Goal: Transaction & Acquisition: Obtain resource

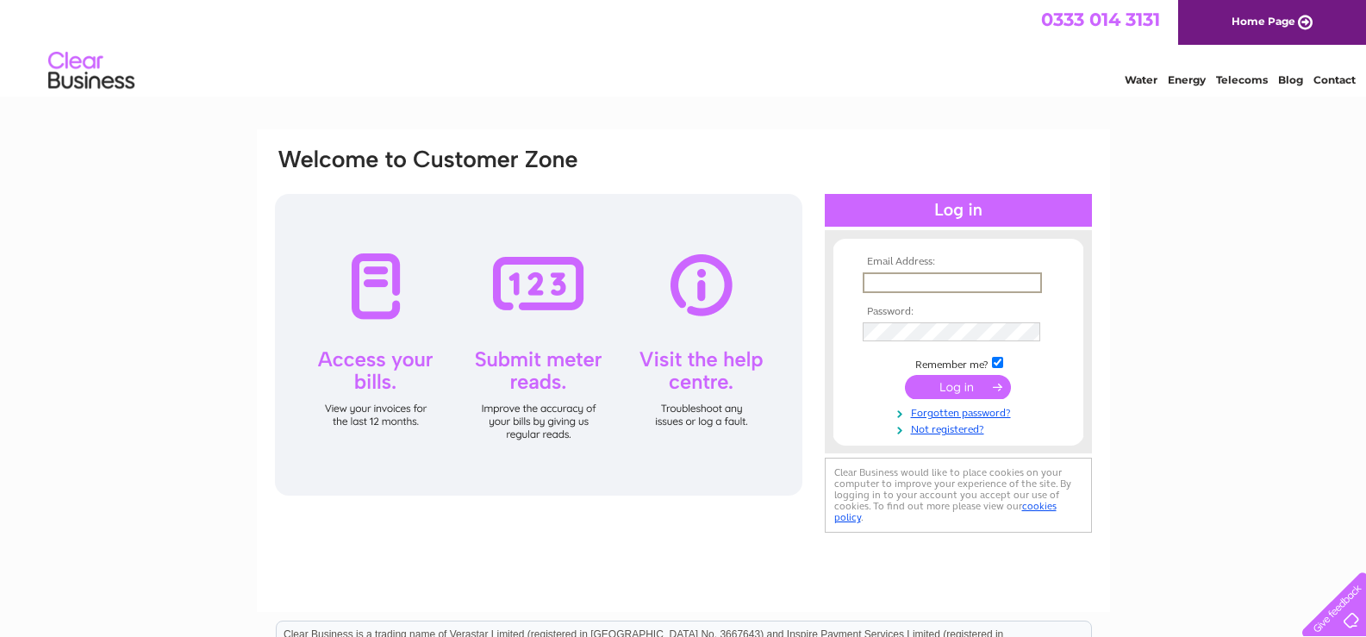
click at [910, 278] on input "text" at bounding box center [952, 282] width 179 height 21
type input "a.walker@venmores.co.uk"
click at [905, 375] on input "submit" at bounding box center [958, 387] width 106 height 24
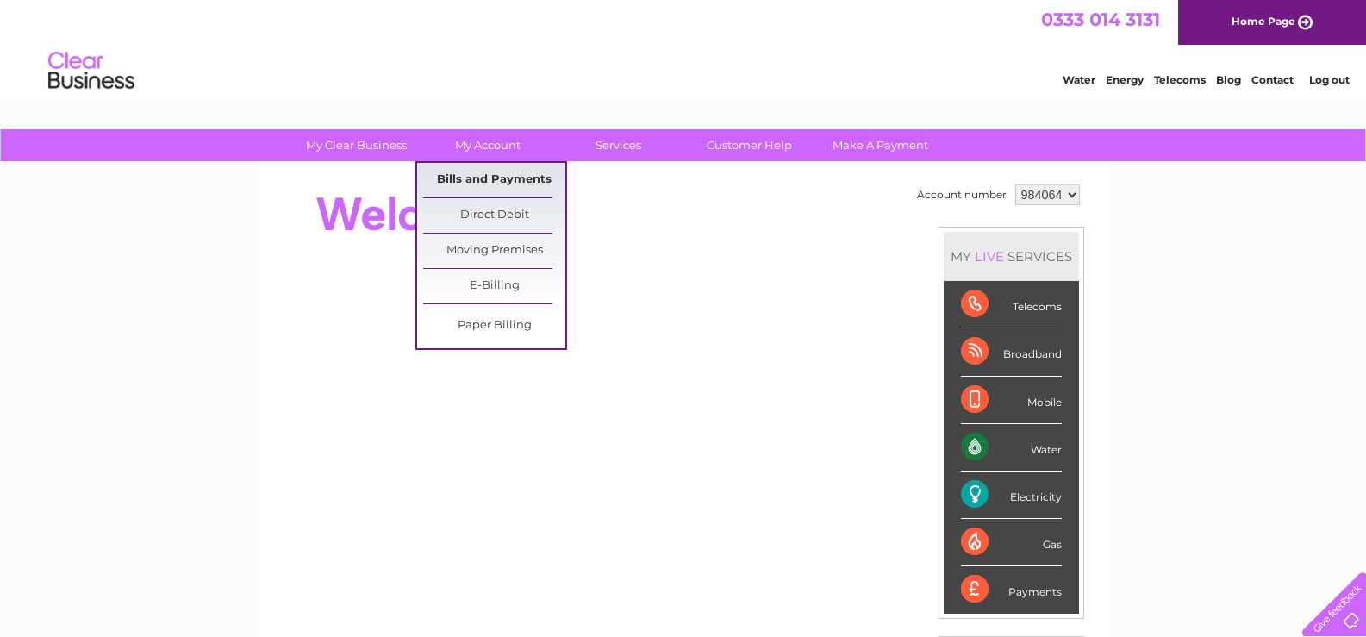
click at [490, 180] on link "Bills and Payments" at bounding box center [494, 180] width 142 height 34
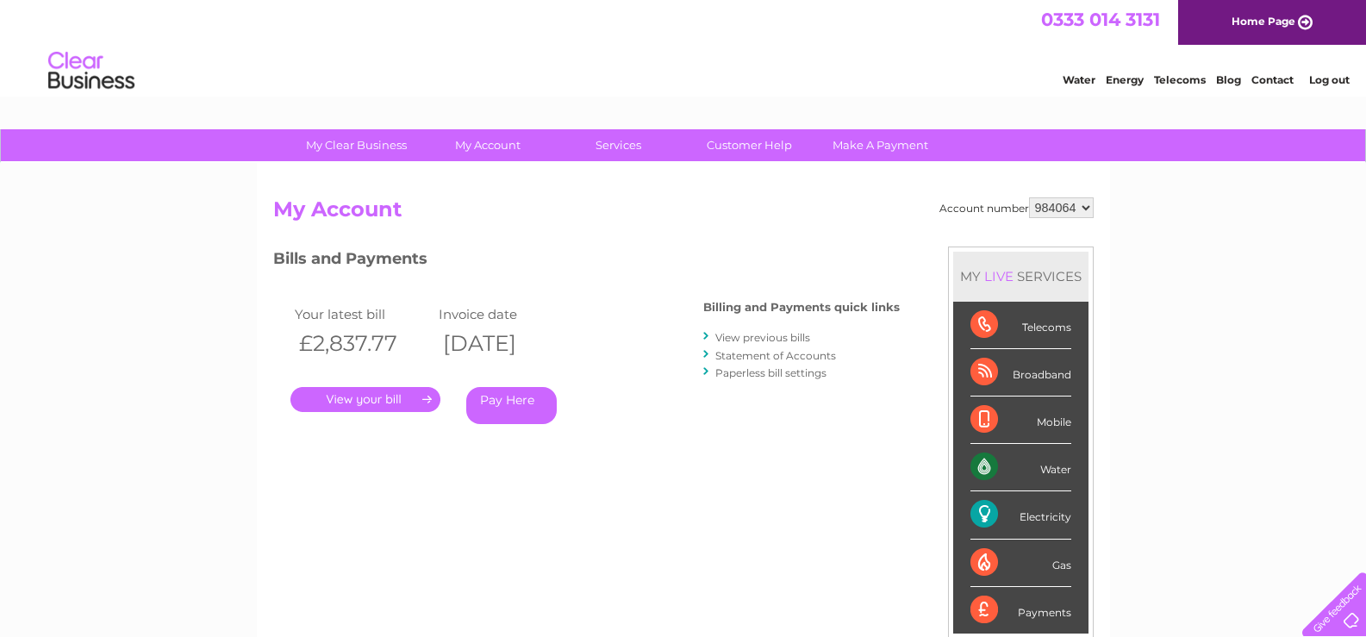
click at [388, 399] on link "." at bounding box center [365, 399] width 150 height 25
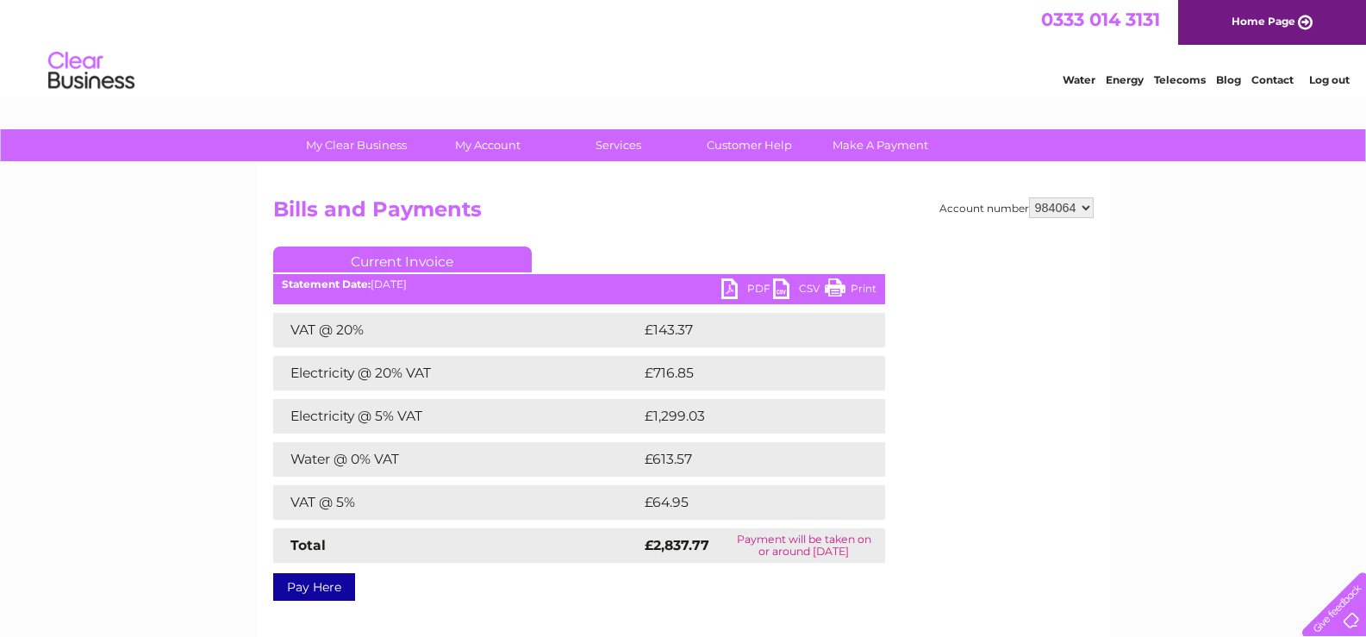
click at [725, 287] on link "PDF" at bounding box center [747, 290] width 52 height 25
click at [1333, 83] on link "Log out" at bounding box center [1329, 79] width 41 height 13
